Goal: Browse casually

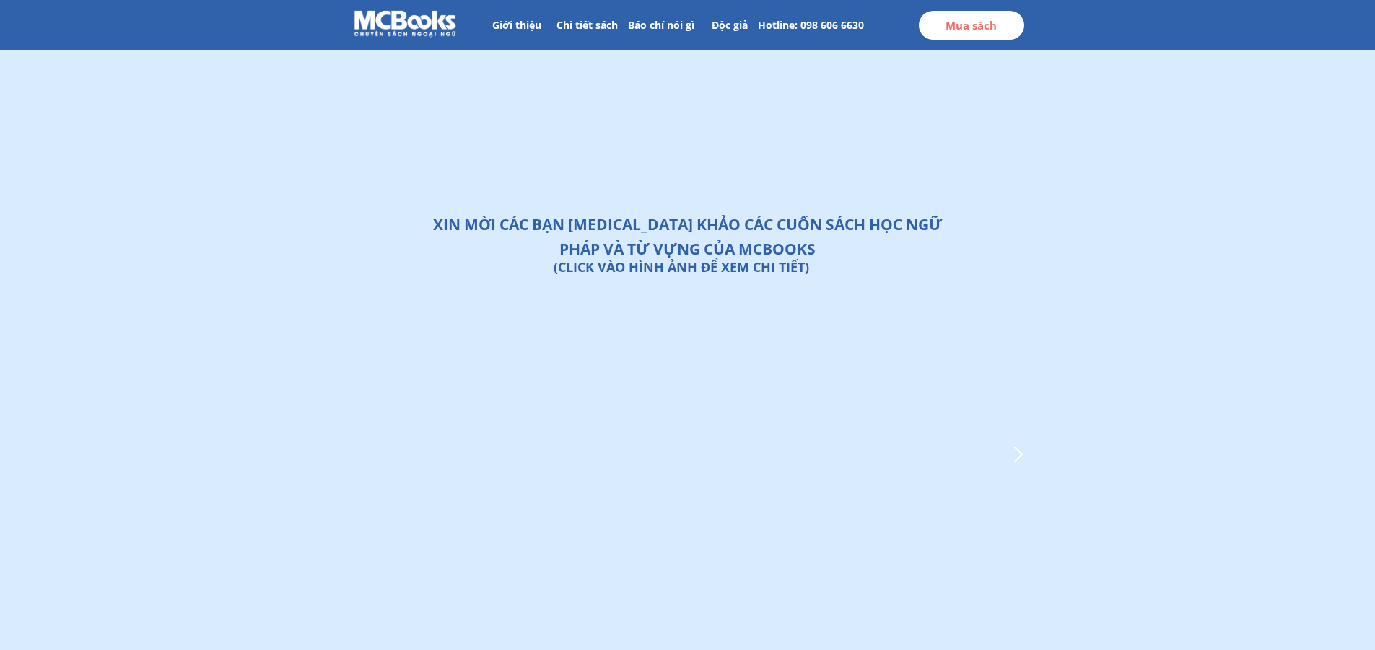
scroll to position [5409, 0]
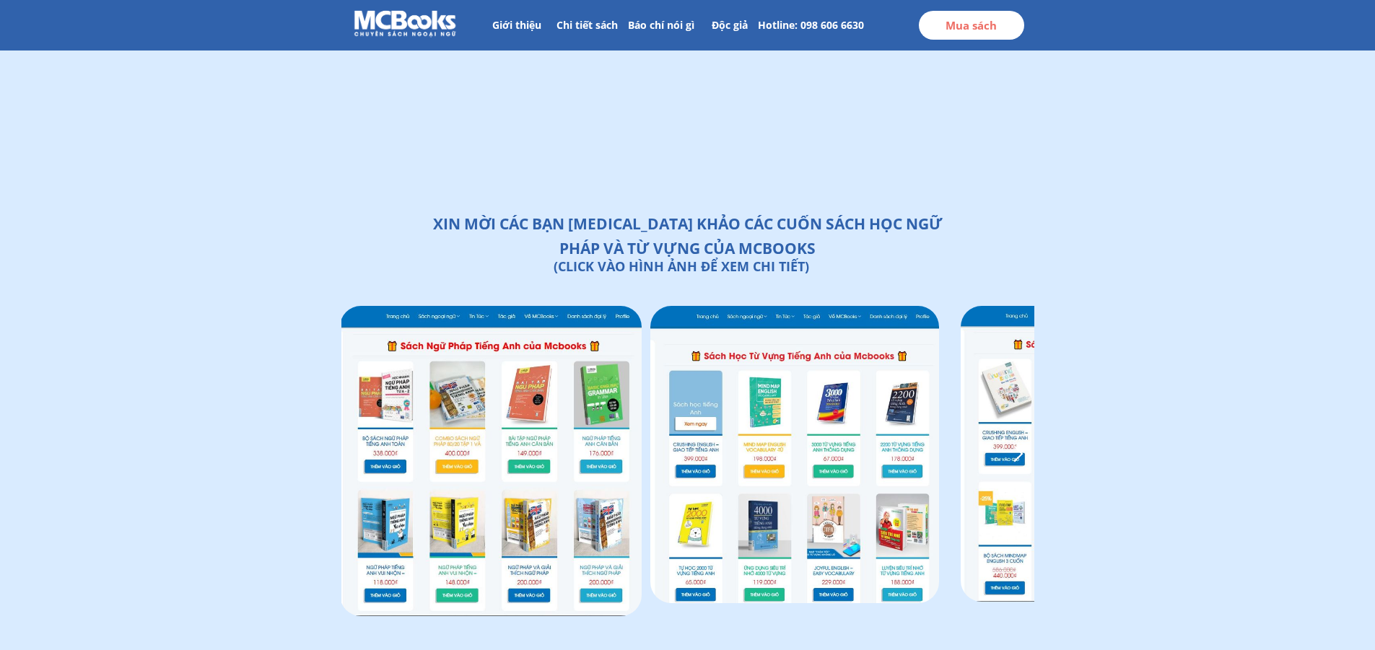
click at [482, 472] on div at bounding box center [491, 461] width 302 height 310
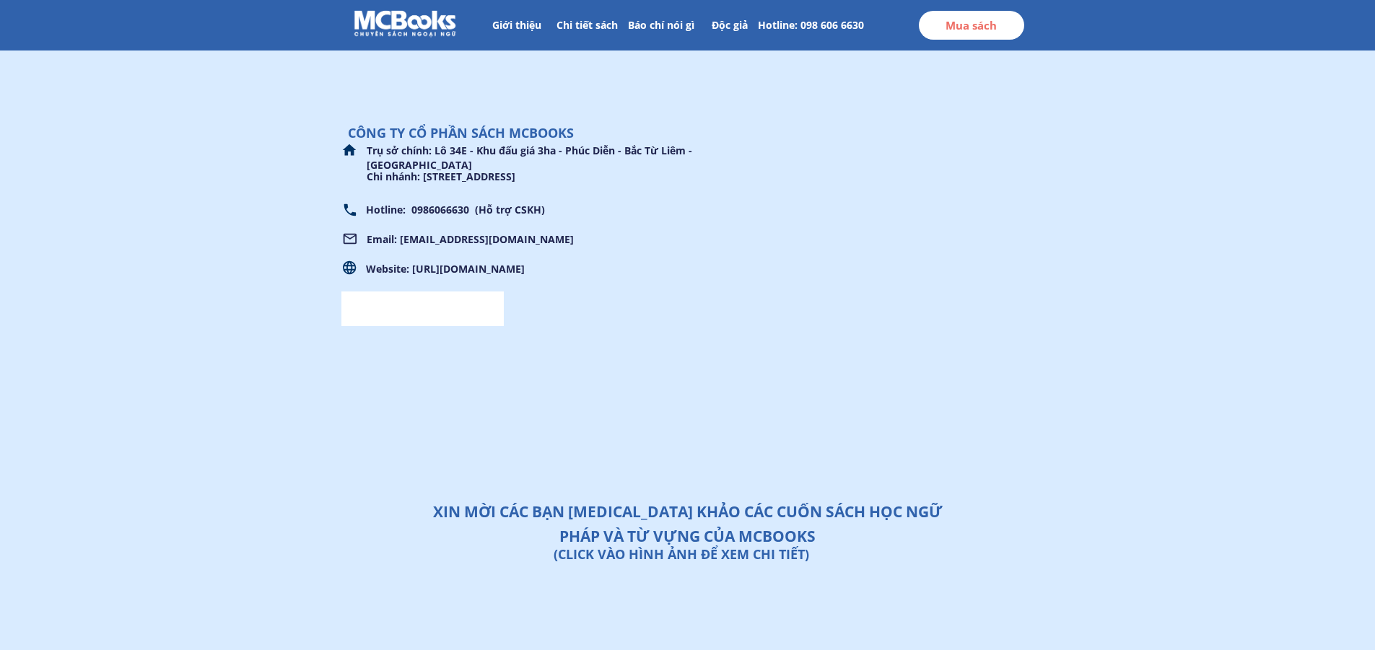
scroll to position [5121, 0]
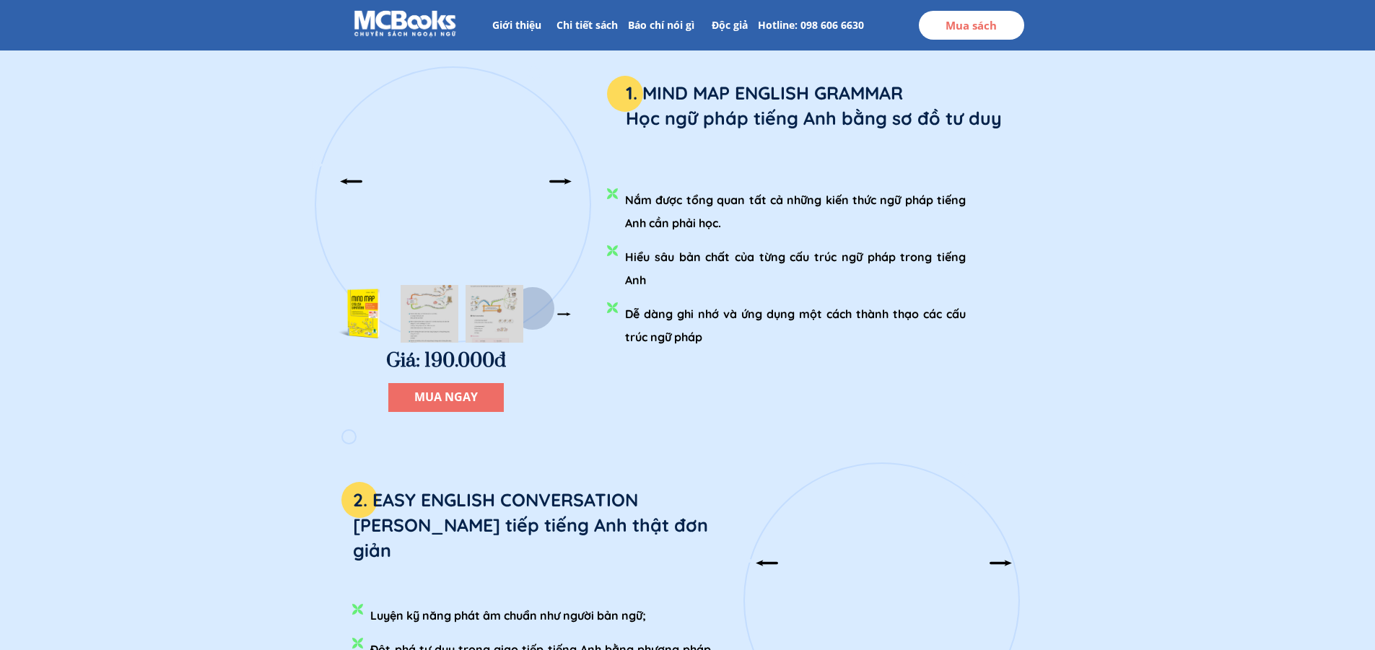
scroll to position [1877, 0]
